Goal: Find specific page/section: Find specific page/section

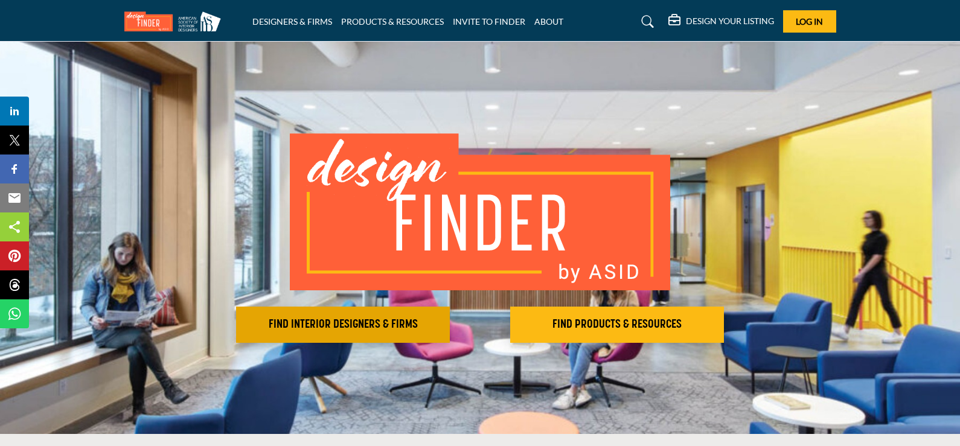
click at [325, 320] on h2 "FIND INTERIOR DESIGNERS & FIRMS" at bounding box center [343, 324] width 206 height 14
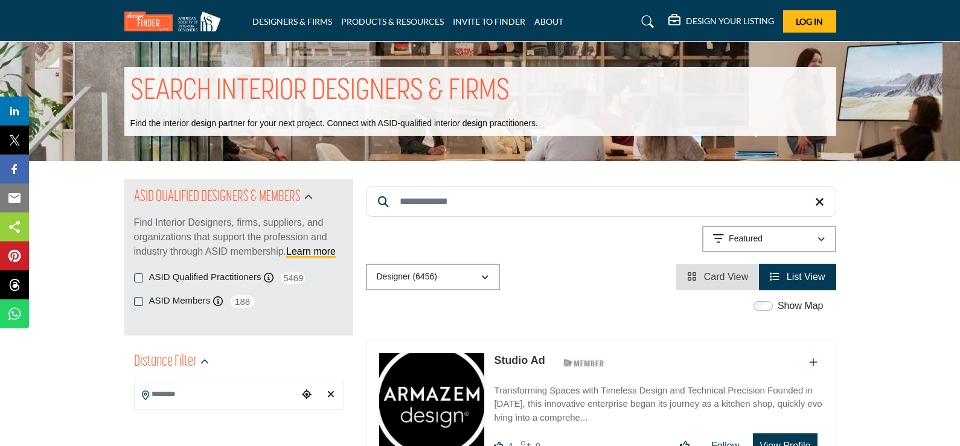
click at [398, 200] on input "Search Keyword" at bounding box center [601, 201] width 470 height 30
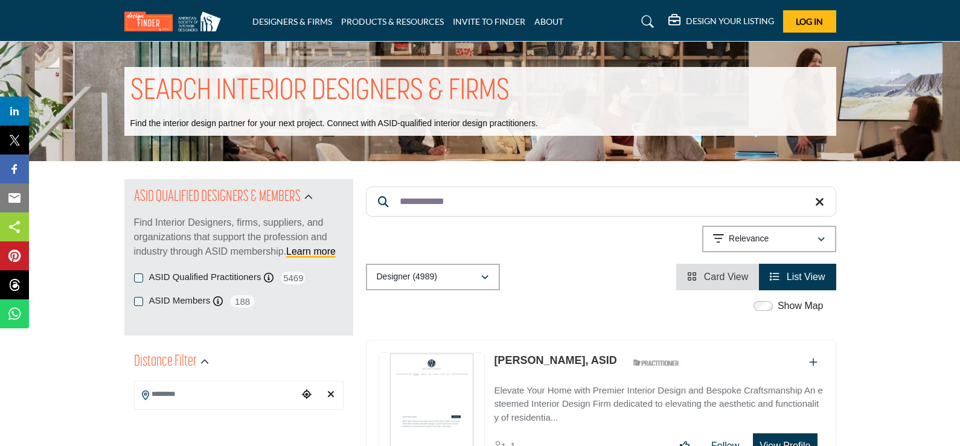
scroll to position [181, 0]
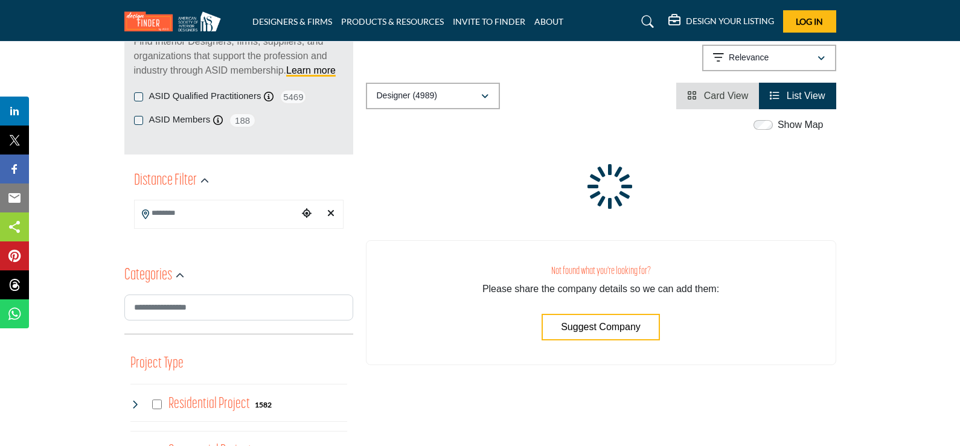
click at [156, 224] on input "Search Location" at bounding box center [216, 214] width 163 height 24
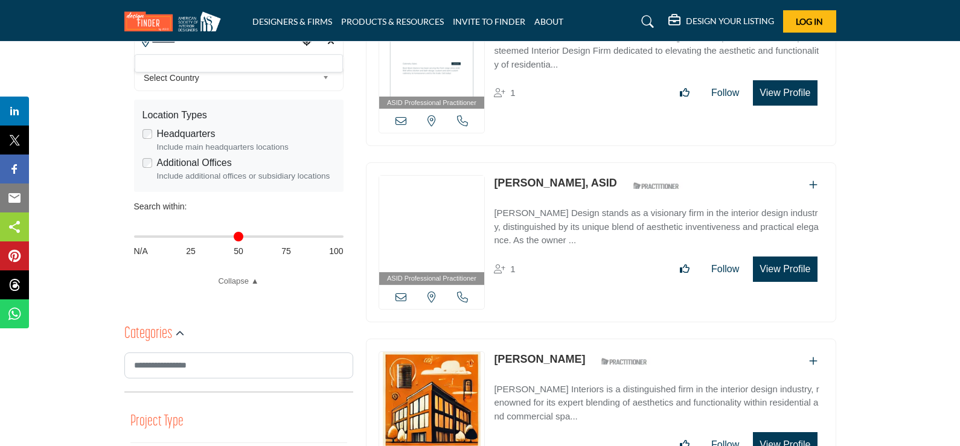
scroll to position [0, 0]
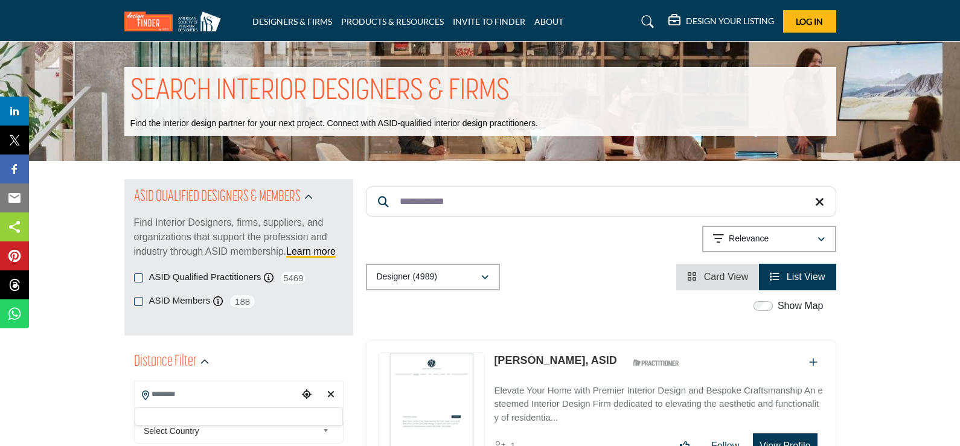
click at [500, 193] on input "**********" at bounding box center [601, 201] width 470 height 30
drag, startPoint x: 489, startPoint y: 204, endPoint x: 414, endPoint y: 203, distance: 74.8
click at [488, 204] on input "**********" at bounding box center [601, 201] width 470 height 30
drag, startPoint x: 414, startPoint y: 203, endPoint x: 382, endPoint y: 203, distance: 32.0
click at [382, 203] on form "**********" at bounding box center [601, 201] width 470 height 30
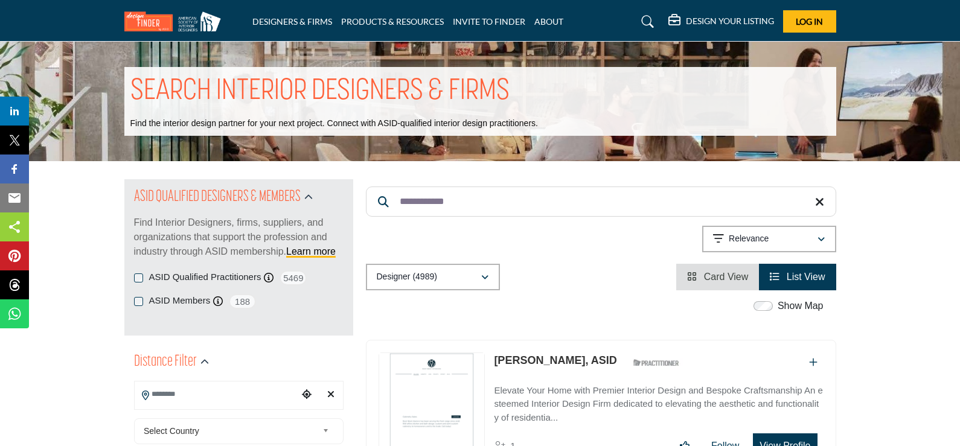
paste input "Search Keyword"
type input "*****"
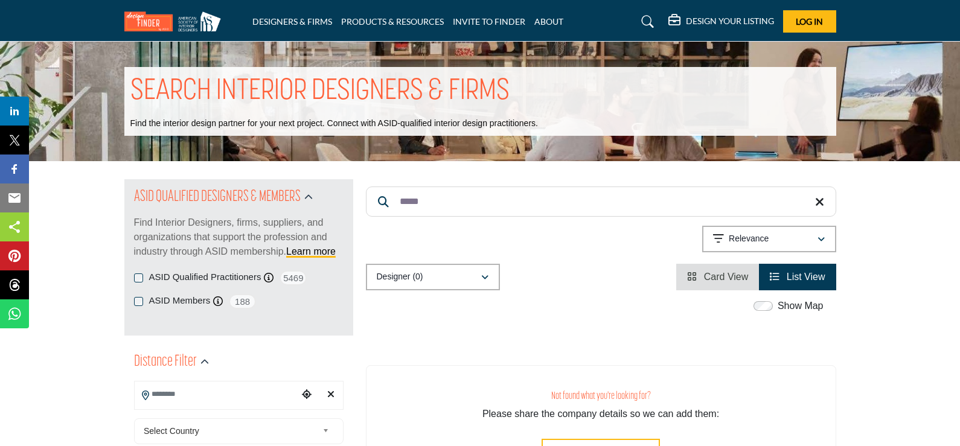
drag, startPoint x: 434, startPoint y: 198, endPoint x: 358, endPoint y: 195, distance: 75.5
click at [431, 198] on input "*****" at bounding box center [601, 201] width 470 height 30
type input "*"
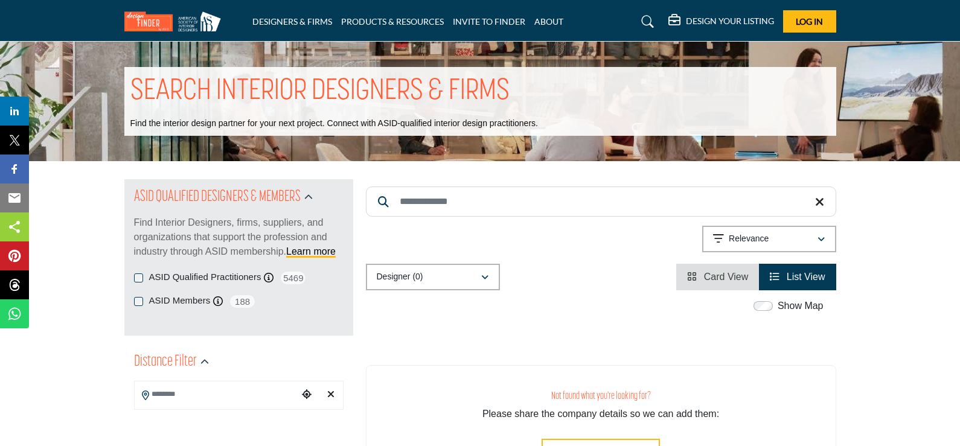
click at [0, 0] on div at bounding box center [0, 0] width 0 height 0
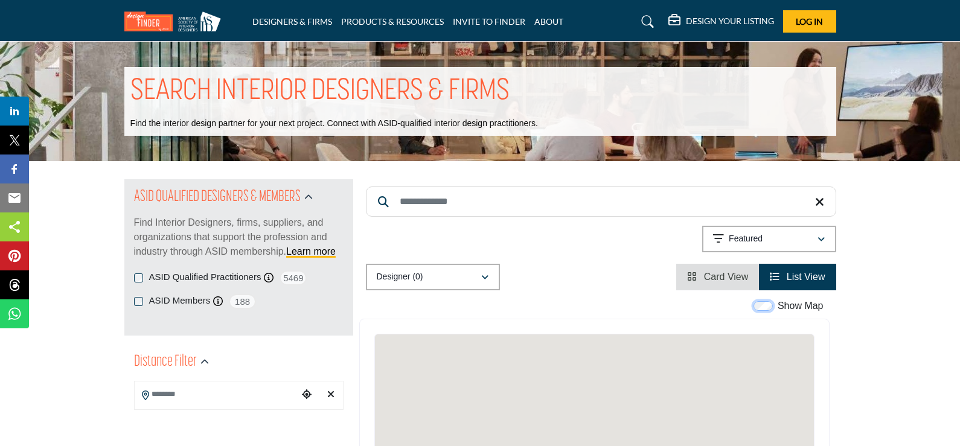
scroll to position [181, 0]
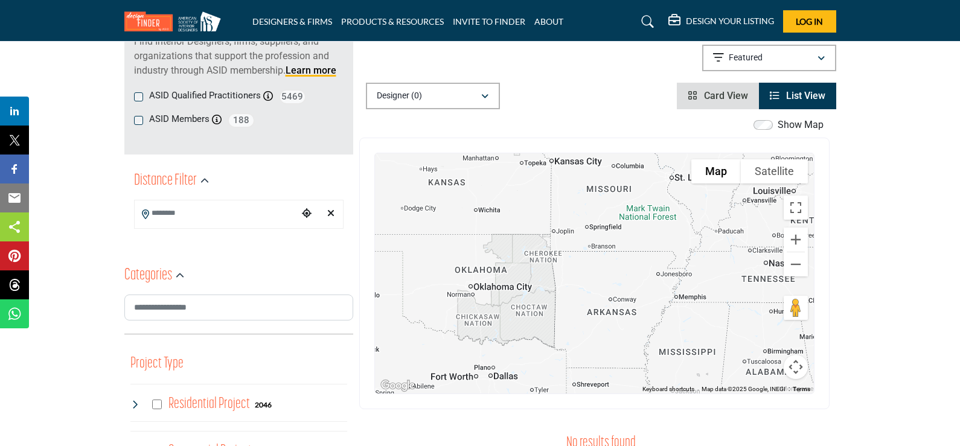
drag, startPoint x: 671, startPoint y: 342, endPoint x: 479, endPoint y: 155, distance: 268.0
click at [500, 179] on div at bounding box center [594, 273] width 439 height 240
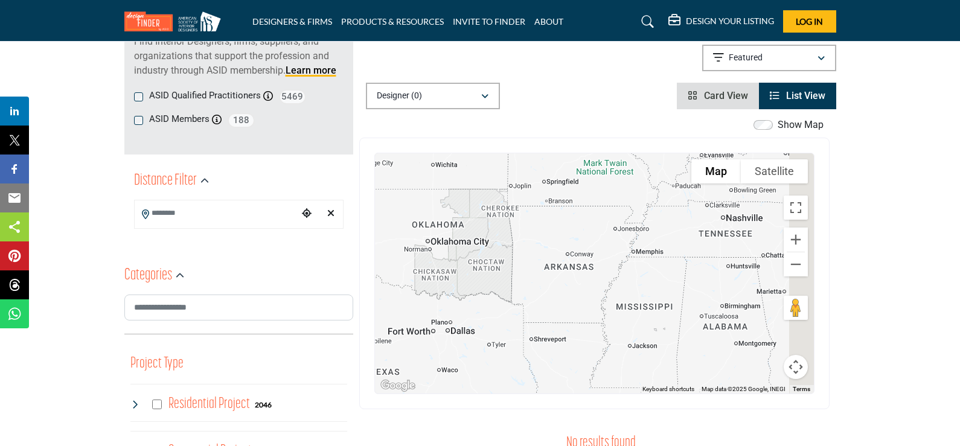
drag, startPoint x: 479, startPoint y: 155, endPoint x: 467, endPoint y: 150, distance: 13.2
click at [467, 150] on div "To navigate the map with touch gestures double-tap and hold your finger on the …" at bounding box center [594, 274] width 470 height 272
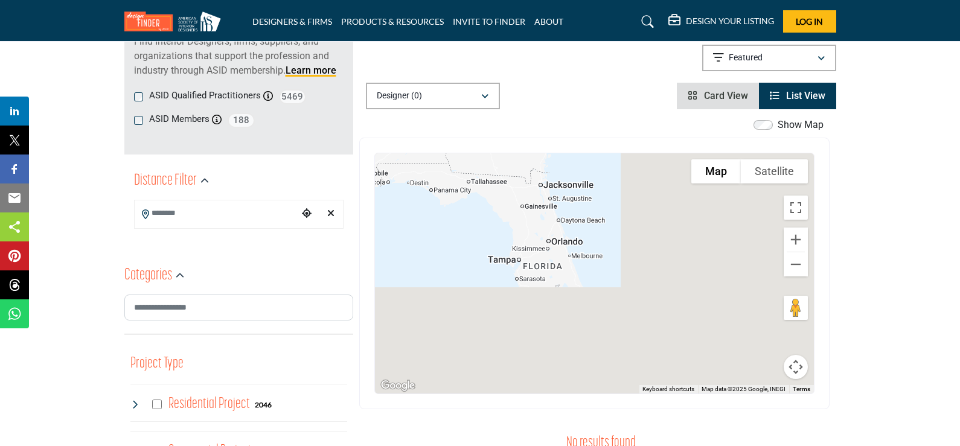
drag, startPoint x: 698, startPoint y: 378, endPoint x: 377, endPoint y: 153, distance: 392.5
click at [377, 153] on div at bounding box center [594, 273] width 439 height 240
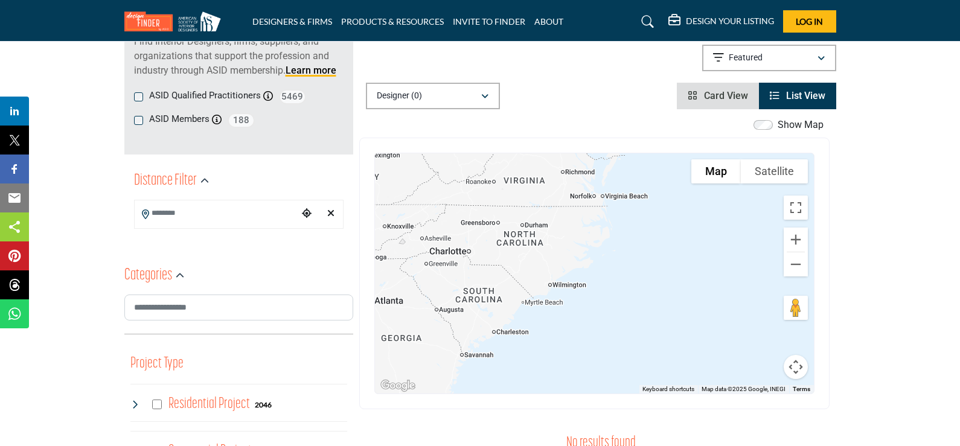
drag, startPoint x: 615, startPoint y: 183, endPoint x: 521, endPoint y: 408, distance: 244.0
click at [521, 408] on div "To navigate the map with touch gestures double-tap and hold your finger on the …" at bounding box center [594, 274] width 470 height 272
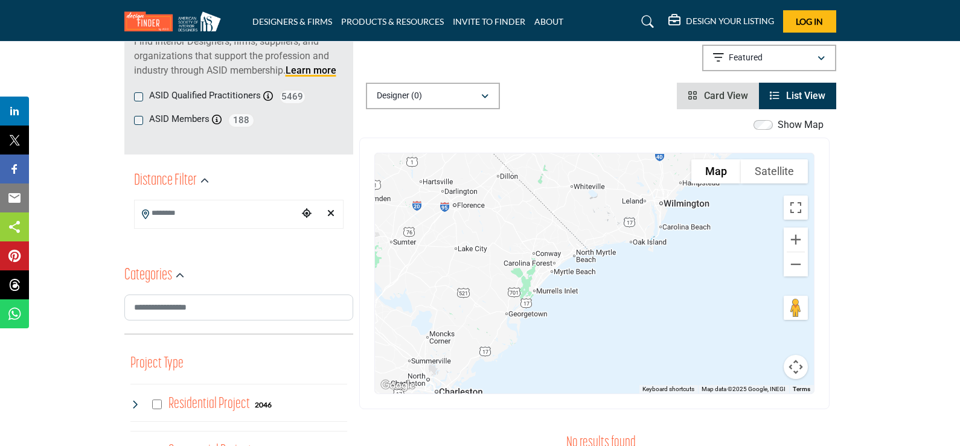
drag, startPoint x: 543, startPoint y: 333, endPoint x: 635, endPoint y: 397, distance: 111.5
click at [635, 397] on div "To navigate the map with touch gestures double-tap and hold your finger on the …" at bounding box center [594, 274] width 470 height 272
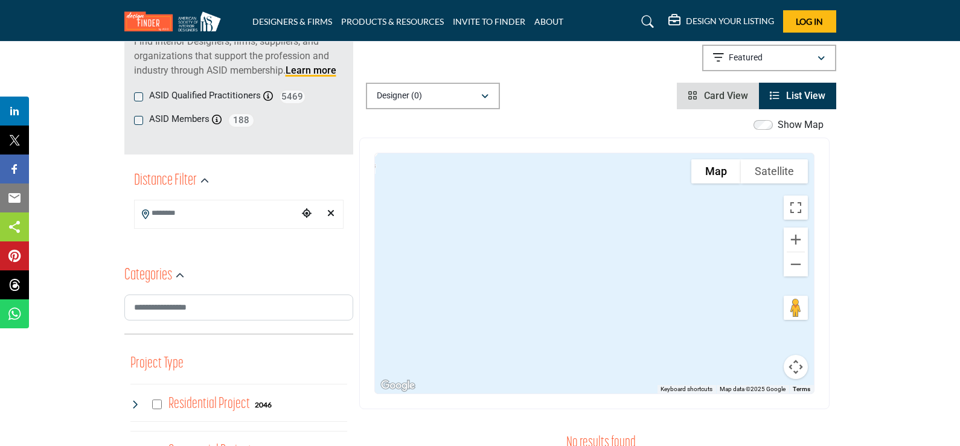
drag, startPoint x: 578, startPoint y: 302, endPoint x: 711, endPoint y: 407, distance: 169.7
click at [711, 407] on div "To navigate the map with touch gestures double-tap and hold your finger on the …" at bounding box center [594, 274] width 470 height 272
